Goal: Information Seeking & Learning: Learn about a topic

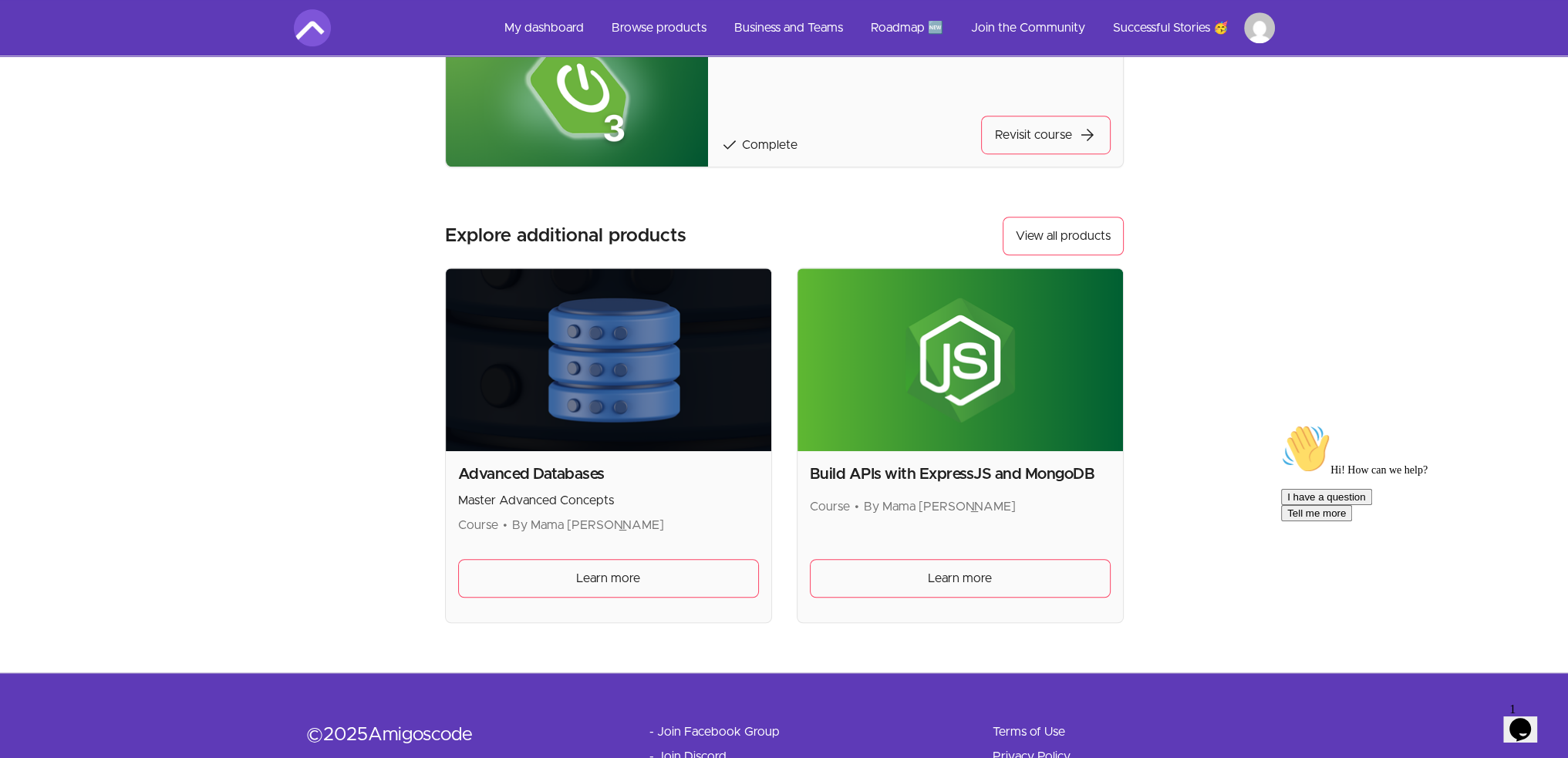
scroll to position [1628, 0]
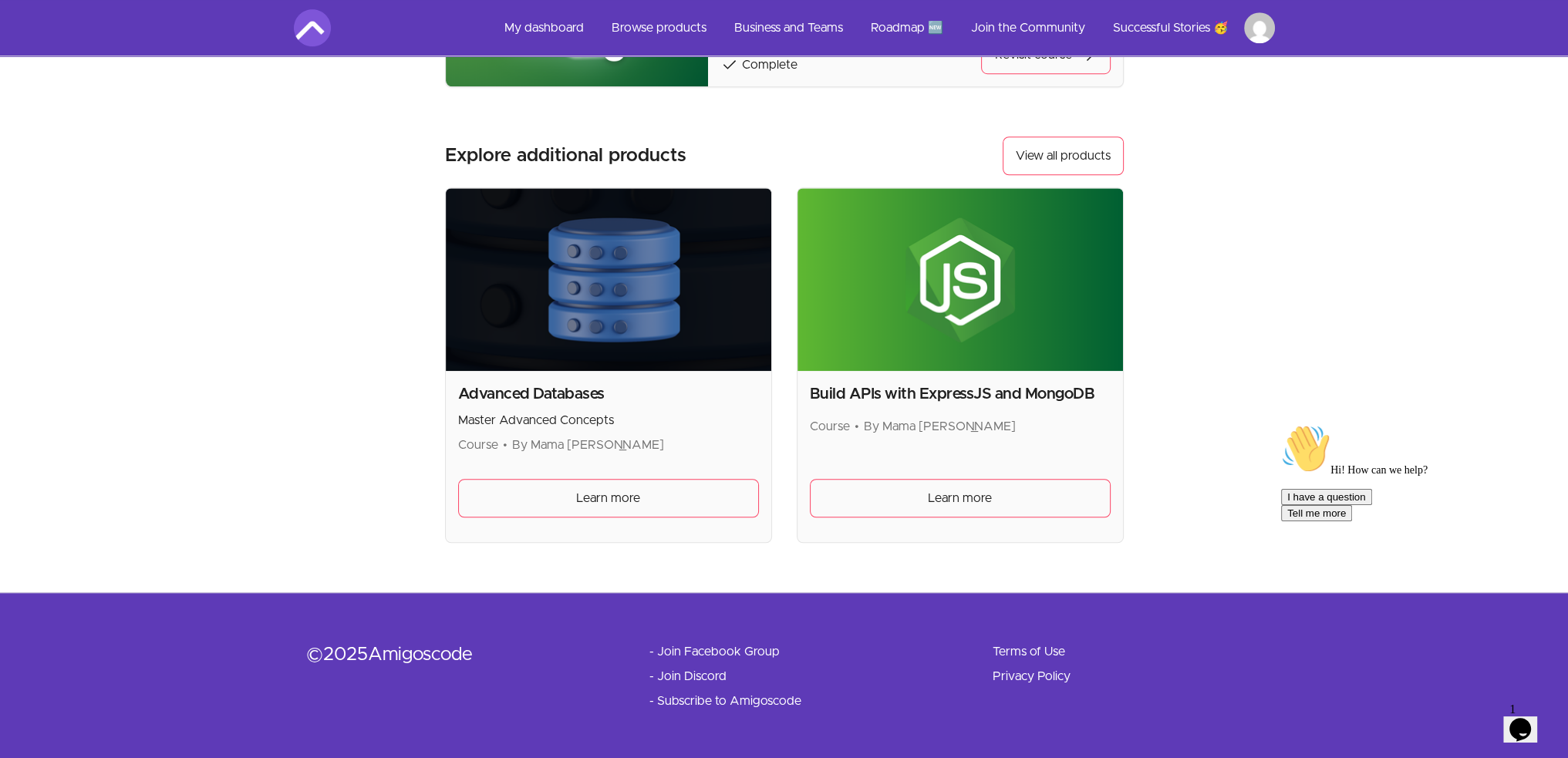
click at [618, 337] on img at bounding box center [608, 279] width 326 height 183
click at [616, 498] on span "Learn more" at bounding box center [608, 499] width 64 height 19
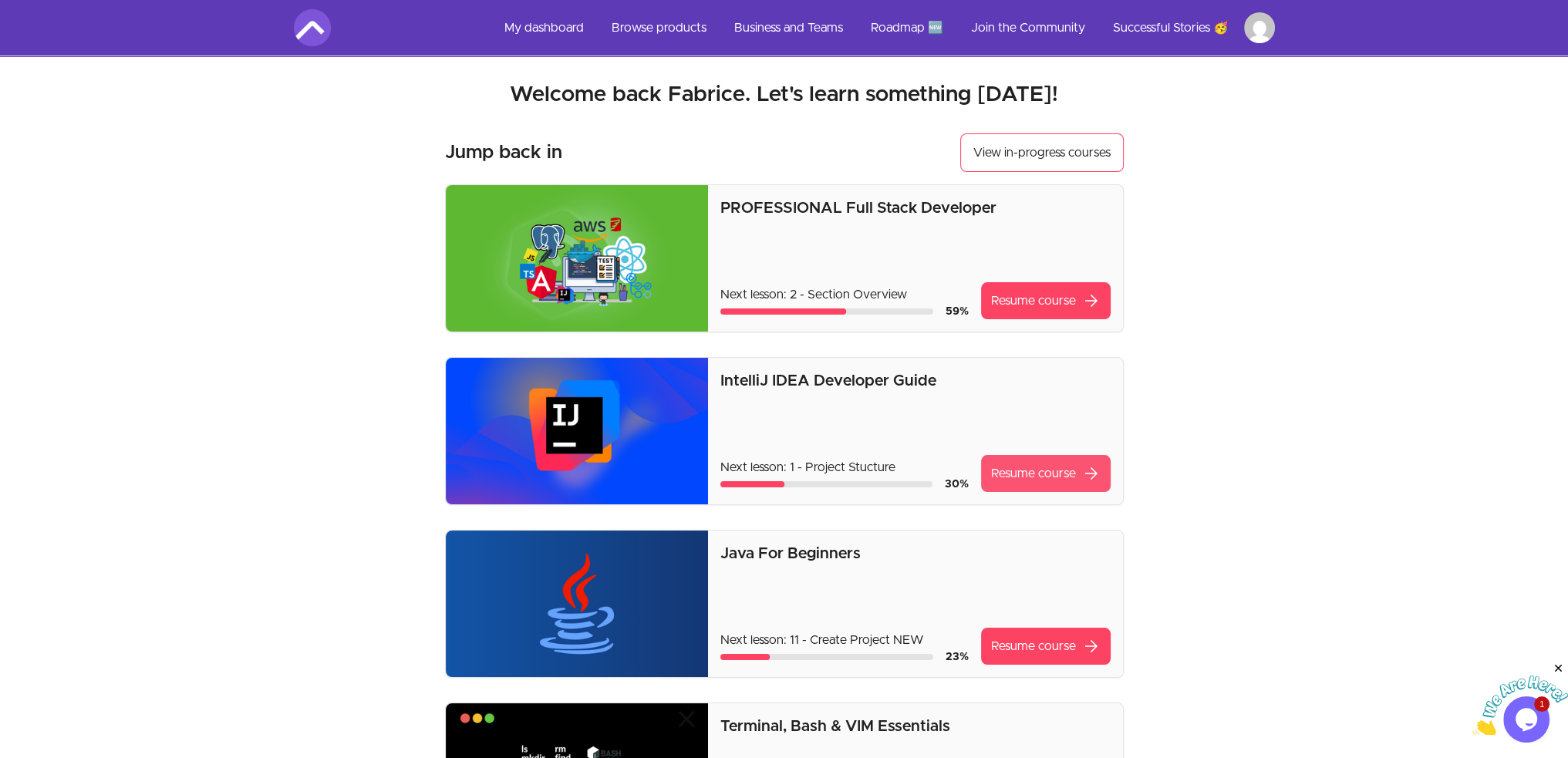
click at [998, 477] on link "Resume course arrow_forward" at bounding box center [1045, 473] width 129 height 37
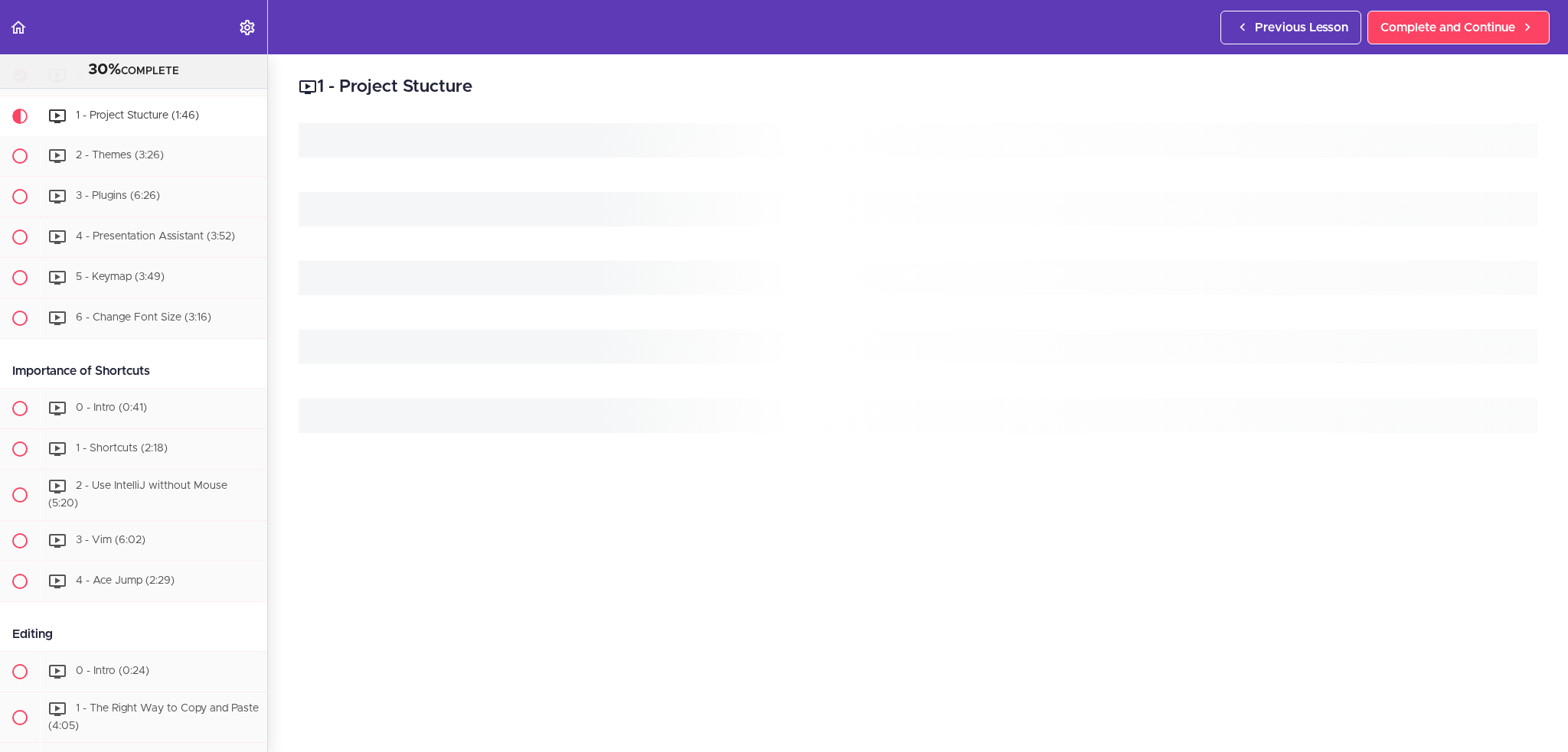
scroll to position [1008, 0]
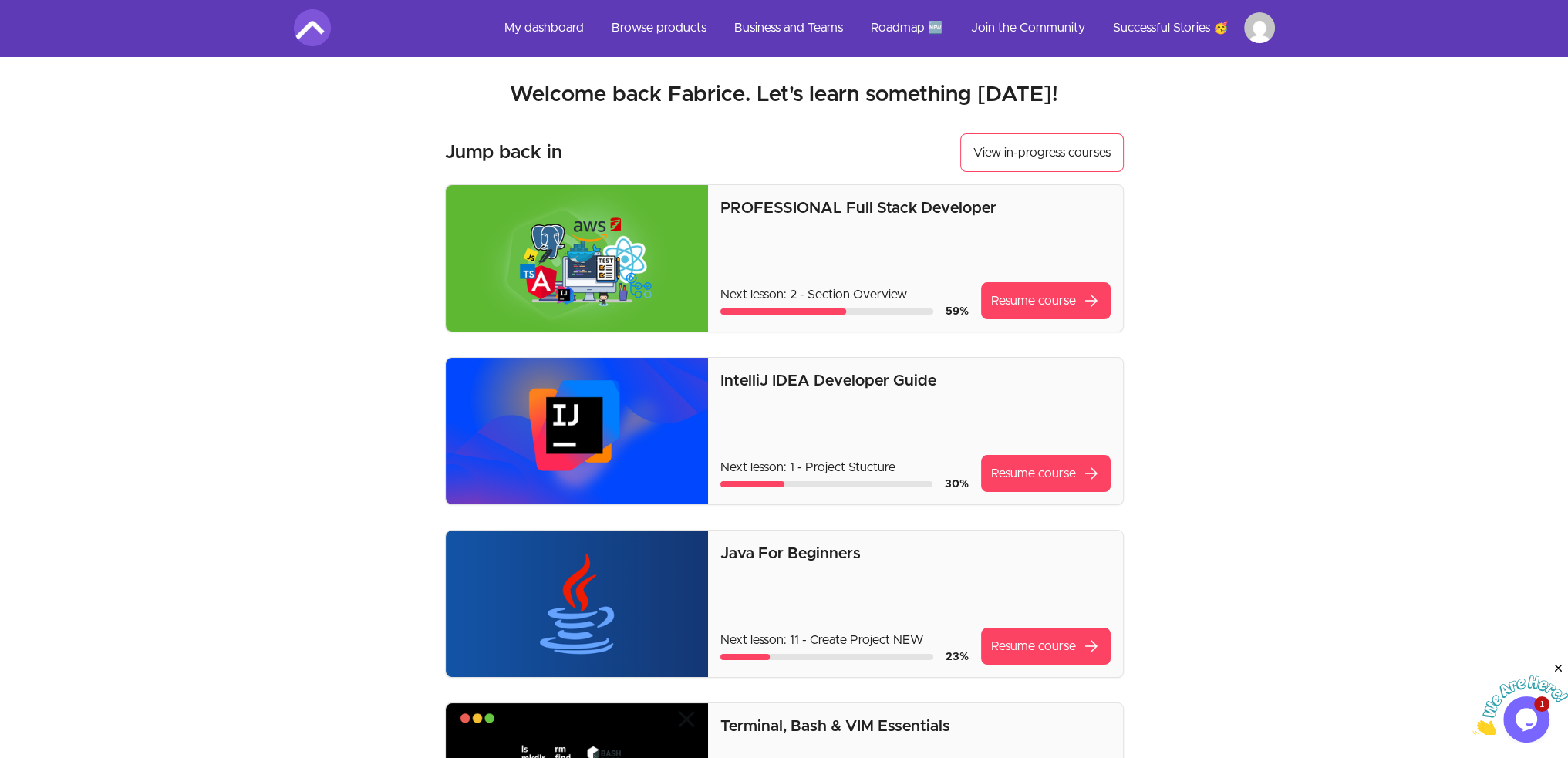
click at [840, 378] on p "IntelliJ IDEA Developer Guide" at bounding box center [915, 380] width 390 height 21
copy p "IntelliJ IDEA Developer Guide"
